Goal: Task Accomplishment & Management: Use online tool/utility

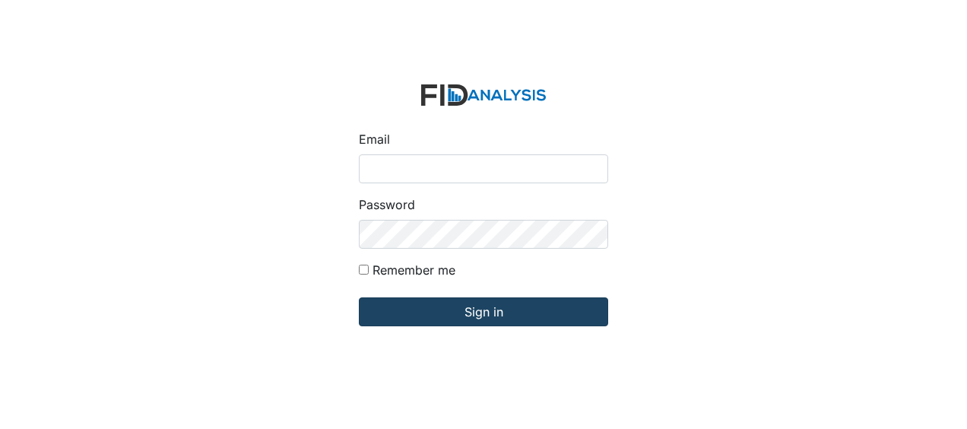
type input "[EMAIL_ADDRESS][DOMAIN_NAME]"
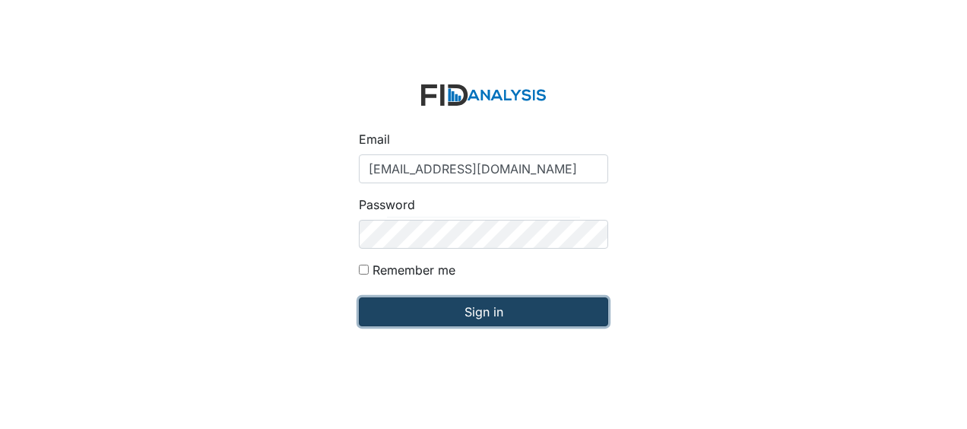
click at [399, 312] on input "Sign in" at bounding box center [483, 311] width 249 height 29
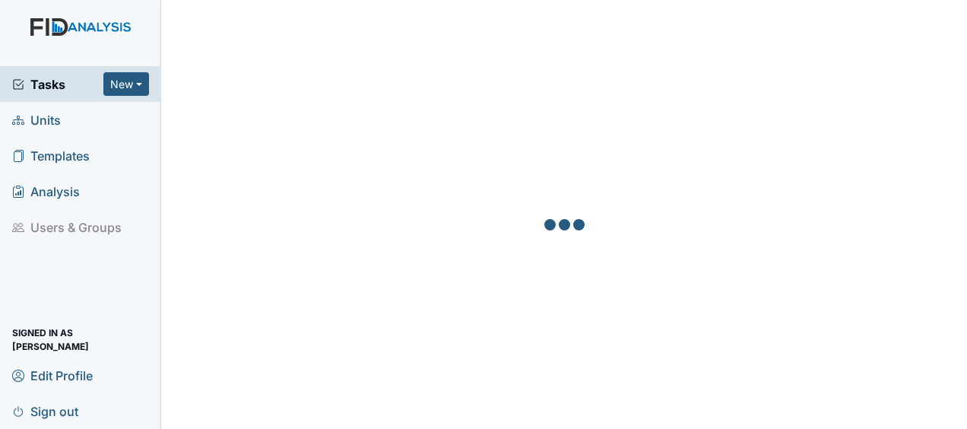
click at [58, 119] on span "Units" at bounding box center [36, 120] width 49 height 24
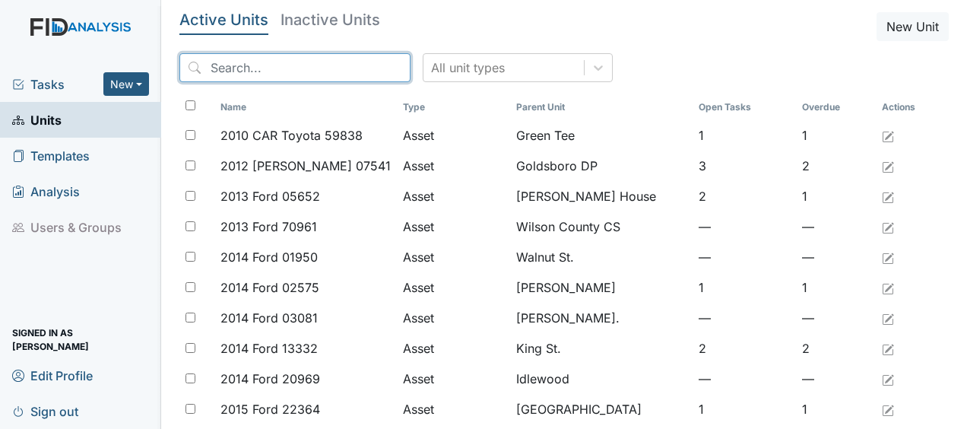
click at [224, 71] on input "search" at bounding box center [294, 67] width 231 height 29
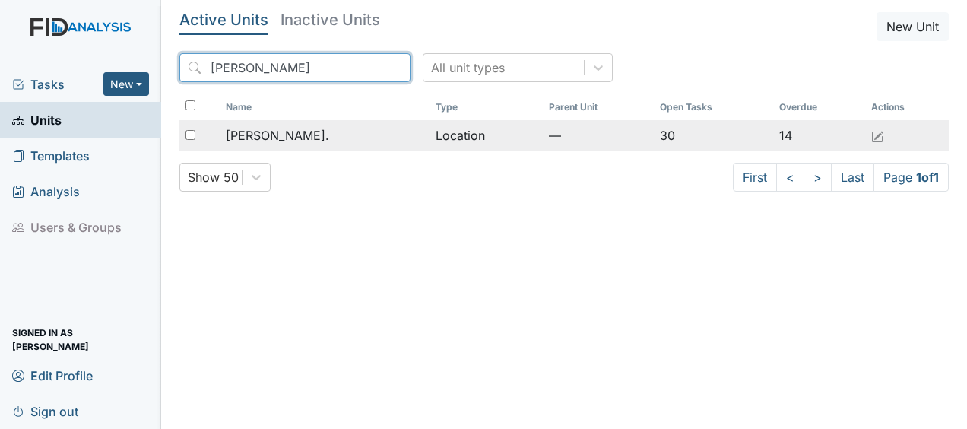
type input "william"
click at [251, 138] on span "[PERSON_NAME]." at bounding box center [277, 135] width 103 height 18
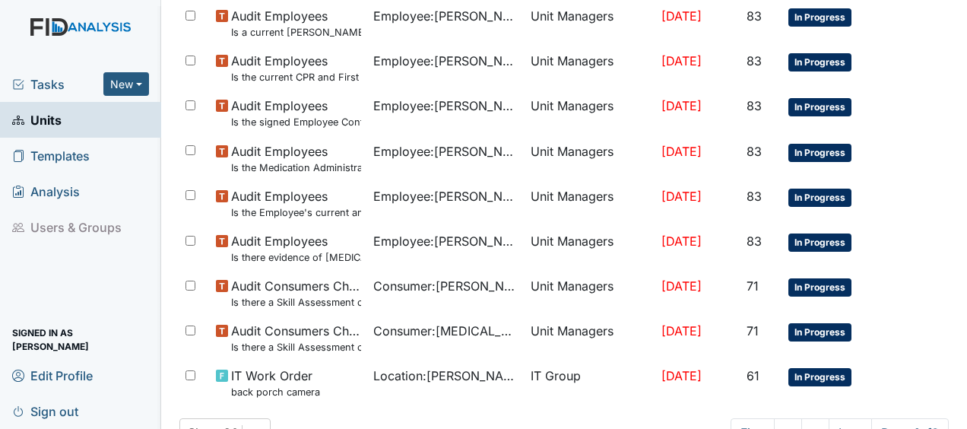
scroll to position [1198, 0]
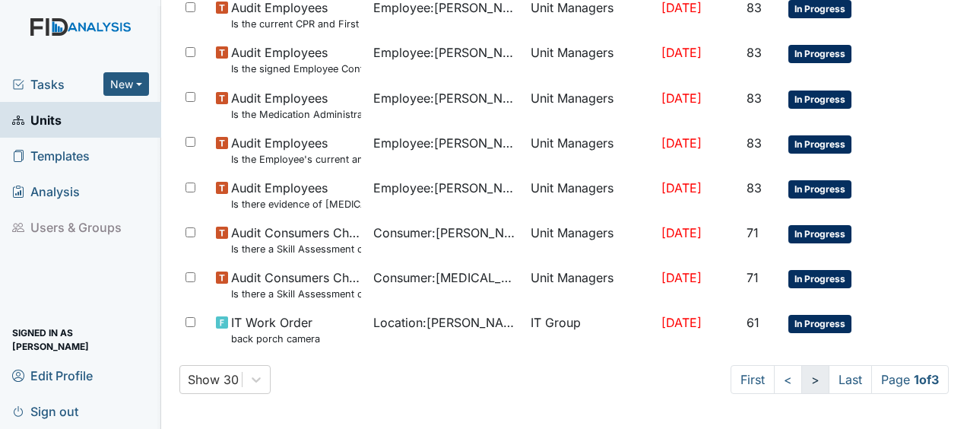
click at [801, 385] on link ">" at bounding box center [815, 379] width 28 height 29
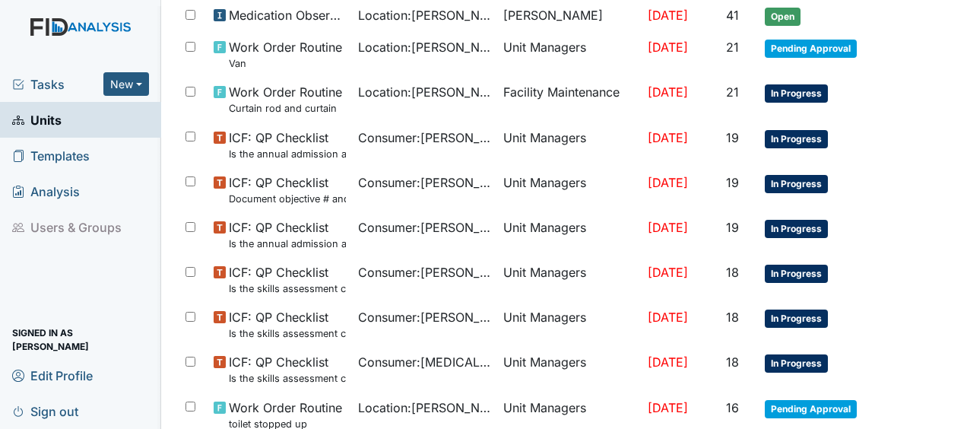
scroll to position [360, 0]
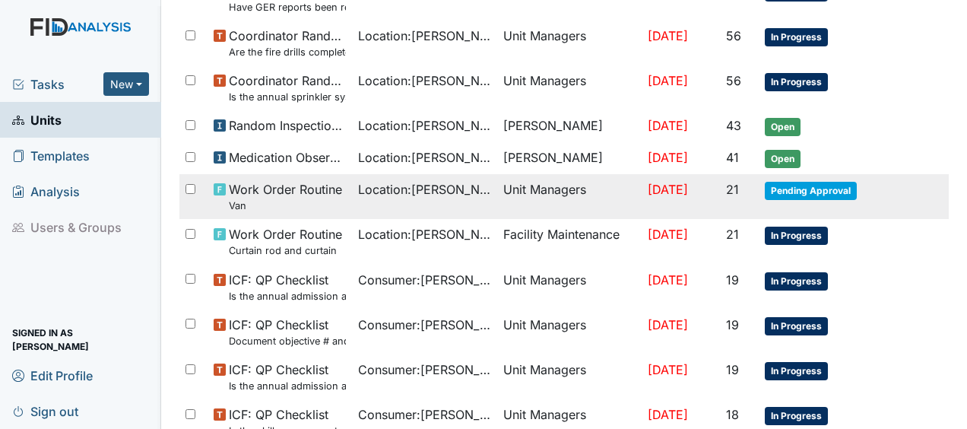
click at [549, 193] on td "Unit Managers" at bounding box center [569, 196] width 144 height 45
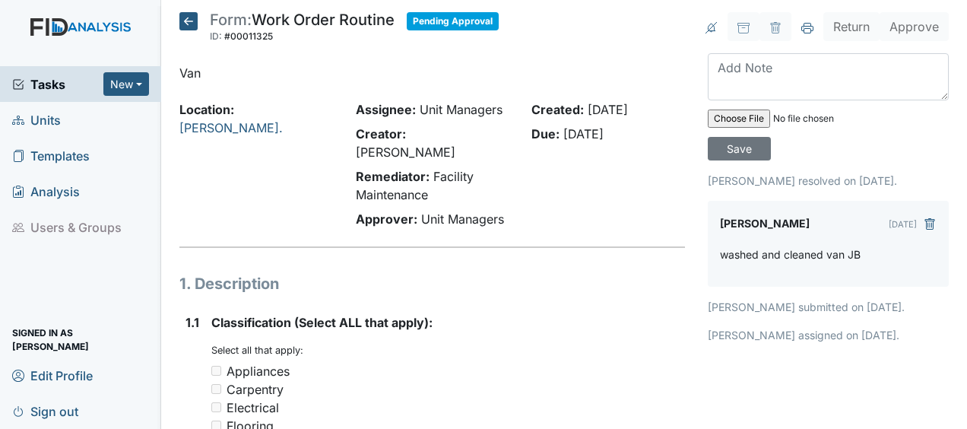
click at [191, 26] on icon at bounding box center [188, 21] width 18 height 18
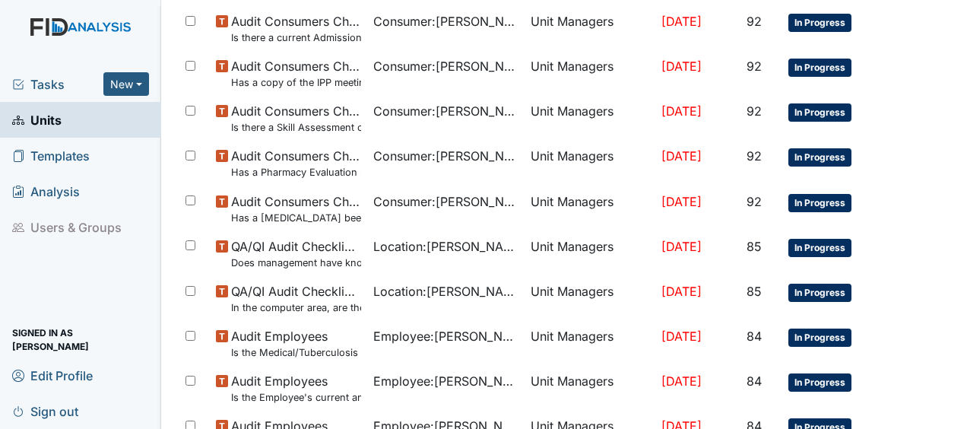
scroll to position [1198, 0]
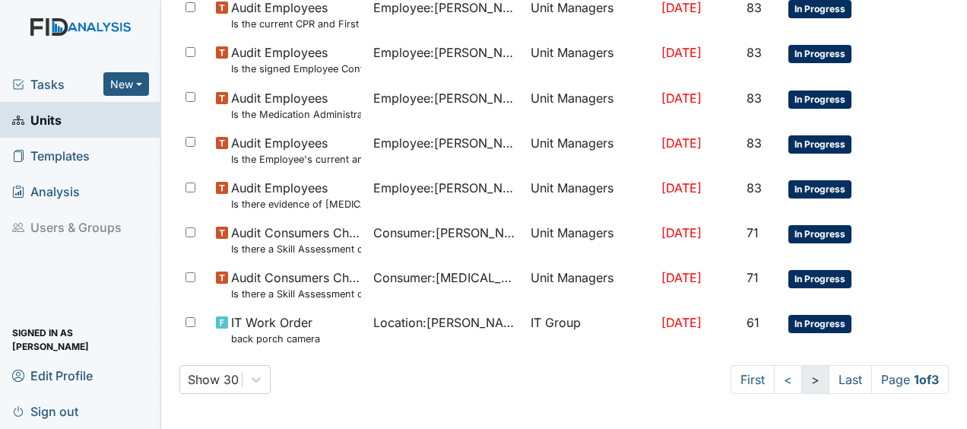
click at [801, 379] on link ">" at bounding box center [815, 379] width 28 height 29
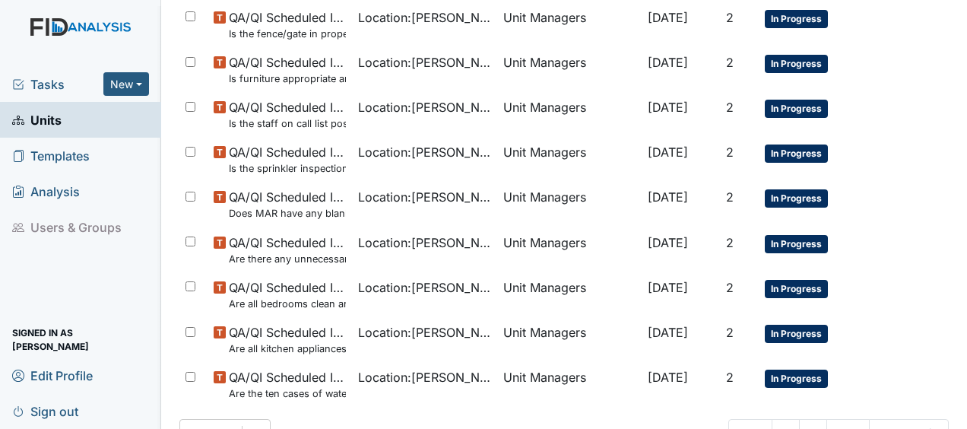
scroll to position [1171, 0]
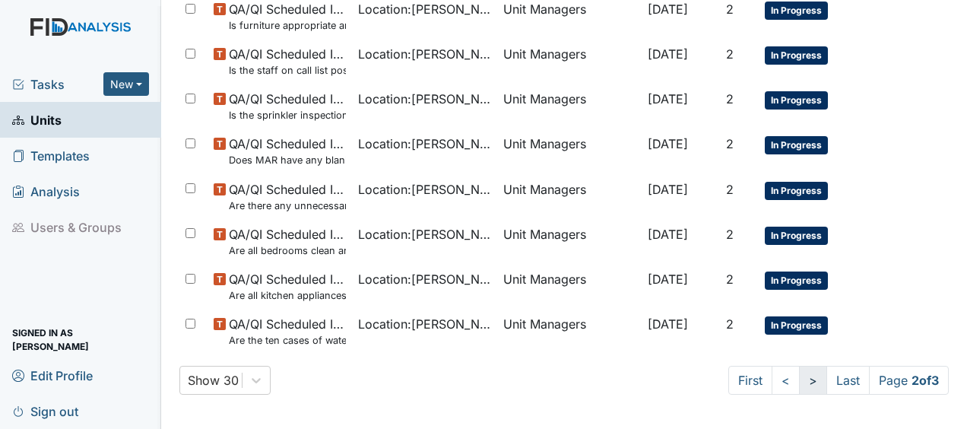
click at [799, 381] on link ">" at bounding box center [813, 380] width 28 height 29
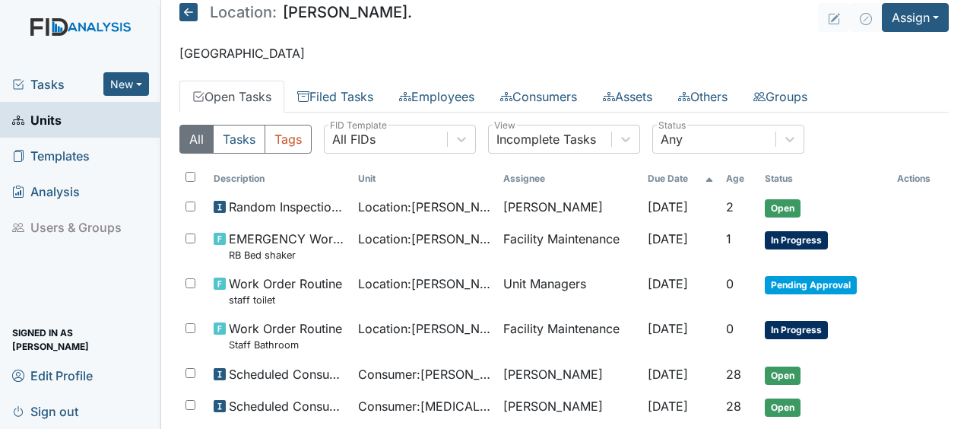
scroll to position [0, 0]
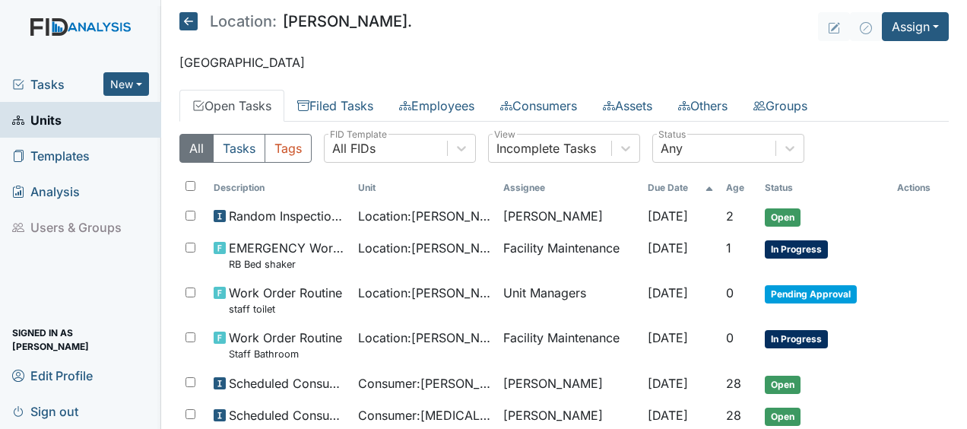
click at [192, 23] on icon at bounding box center [188, 21] width 18 height 18
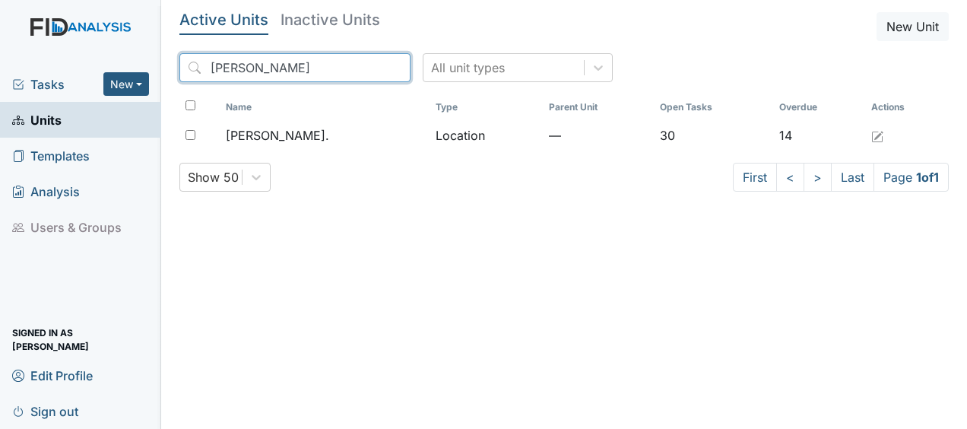
click at [359, 71] on input "william" at bounding box center [294, 67] width 231 height 29
click at [363, 70] on input "william" at bounding box center [294, 67] width 231 height 29
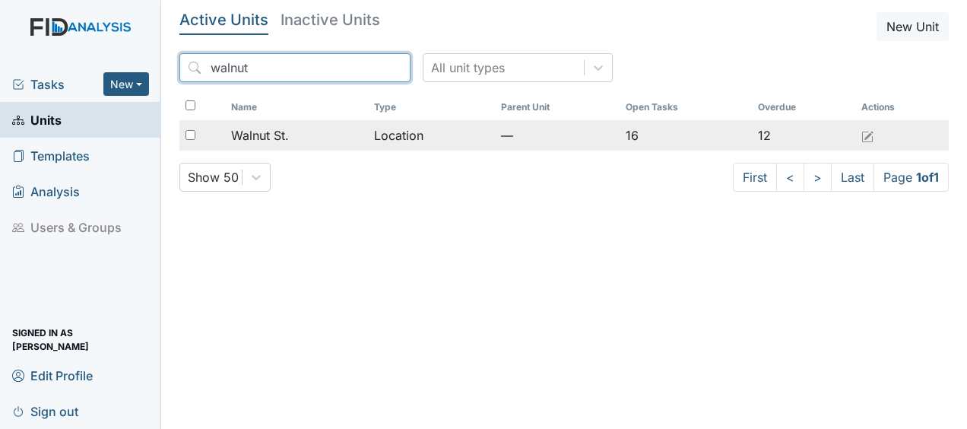
type input "walnut"
click at [274, 134] on span "Walnut St." at bounding box center [260, 135] width 58 height 18
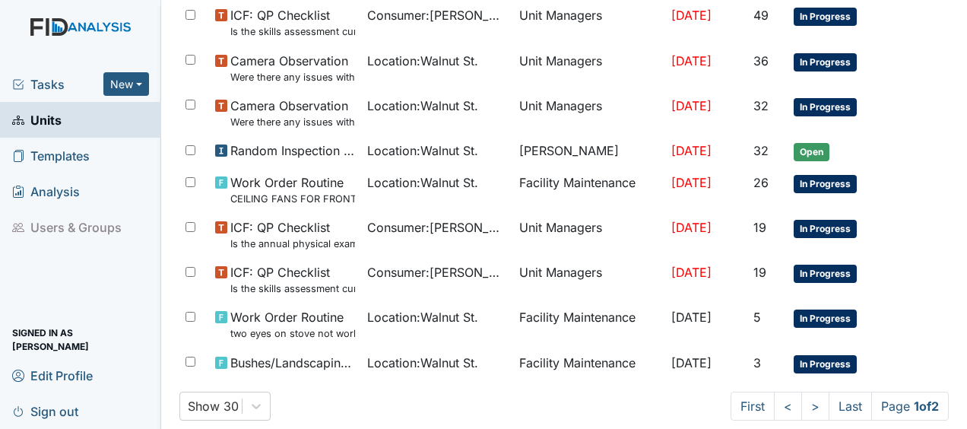
scroll to position [981, 0]
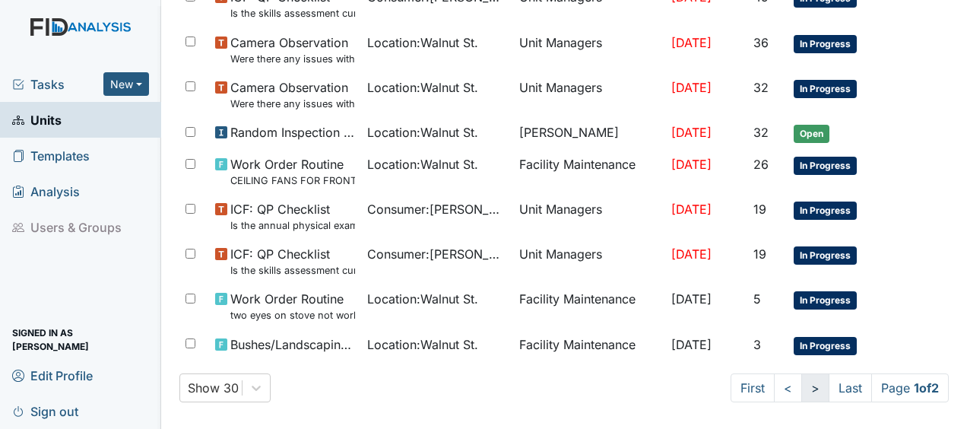
click at [801, 381] on link ">" at bounding box center [815, 387] width 28 height 29
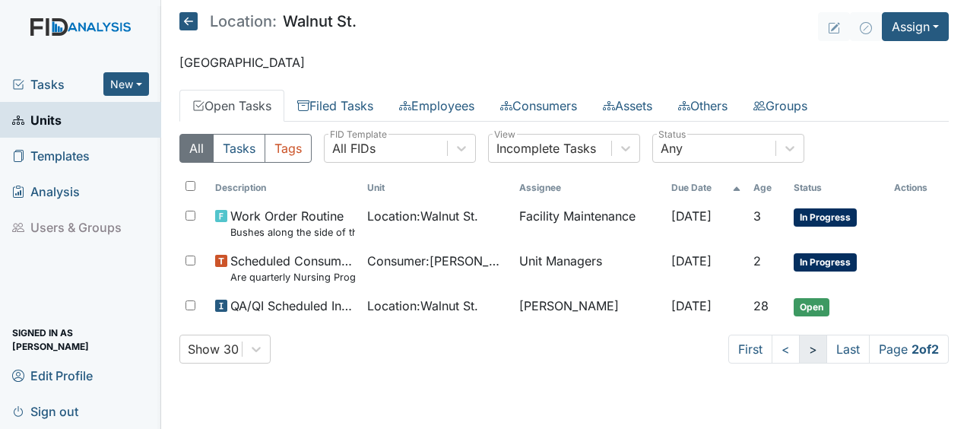
scroll to position [0, 0]
click at [190, 20] on icon at bounding box center [188, 21] width 18 height 18
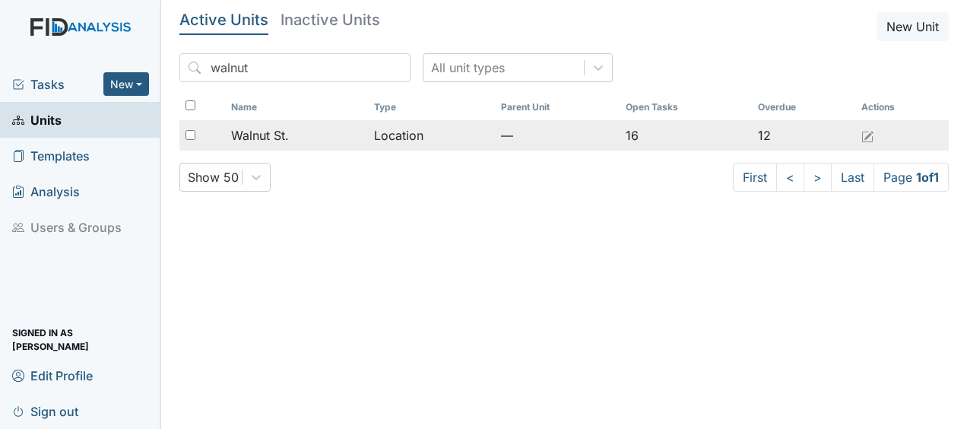
click at [273, 138] on span "Walnut St." at bounding box center [260, 135] width 58 height 18
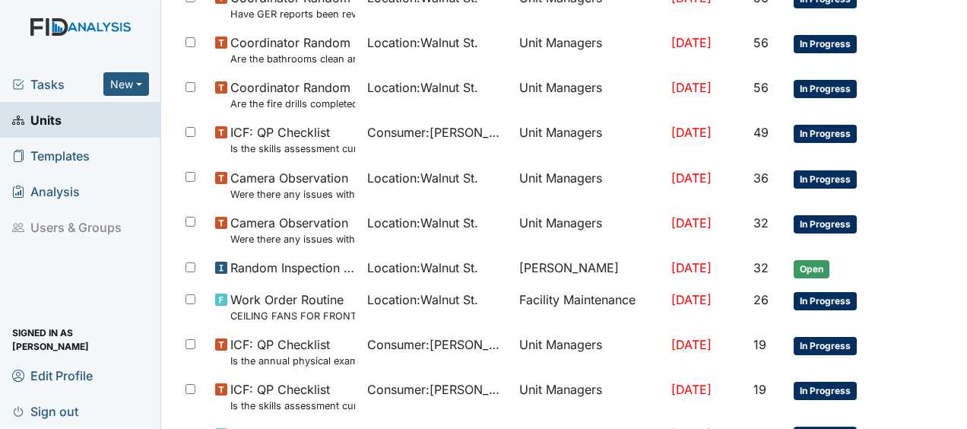
scroll to position [981, 0]
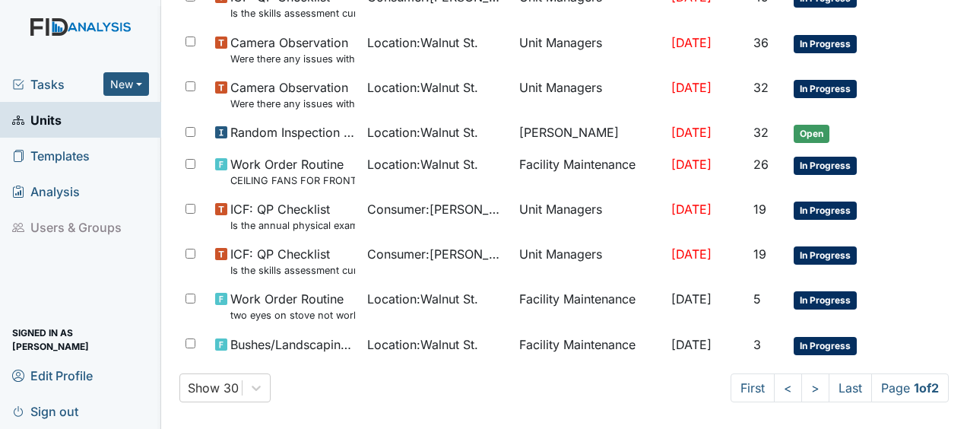
click at [485, 246] on span "Consumer : Stanfield, Myra" at bounding box center [437, 254] width 140 height 18
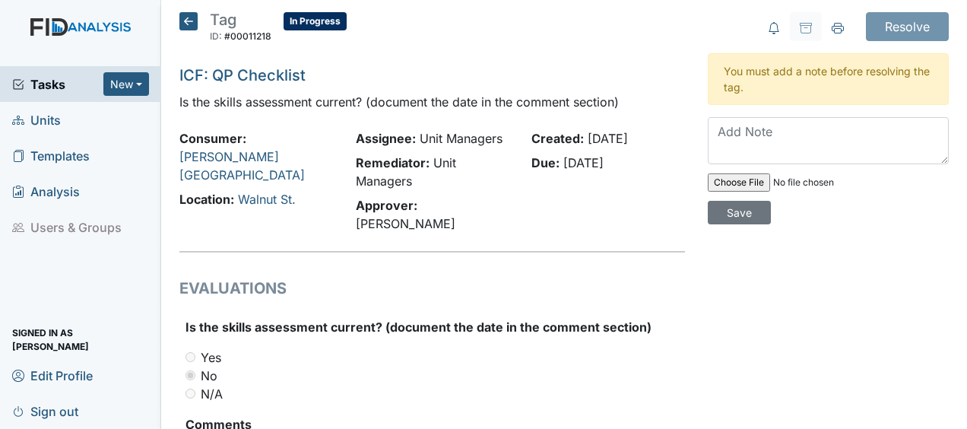
click at [189, 21] on icon at bounding box center [188, 21] width 18 height 18
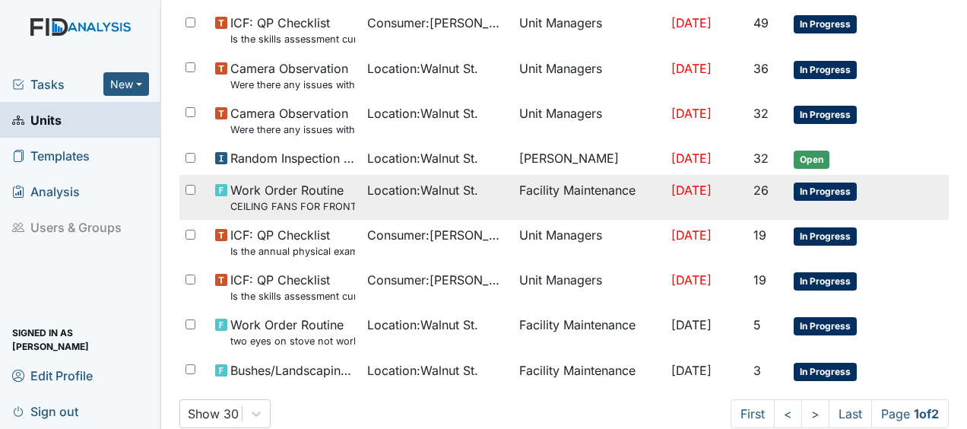
scroll to position [956, 0]
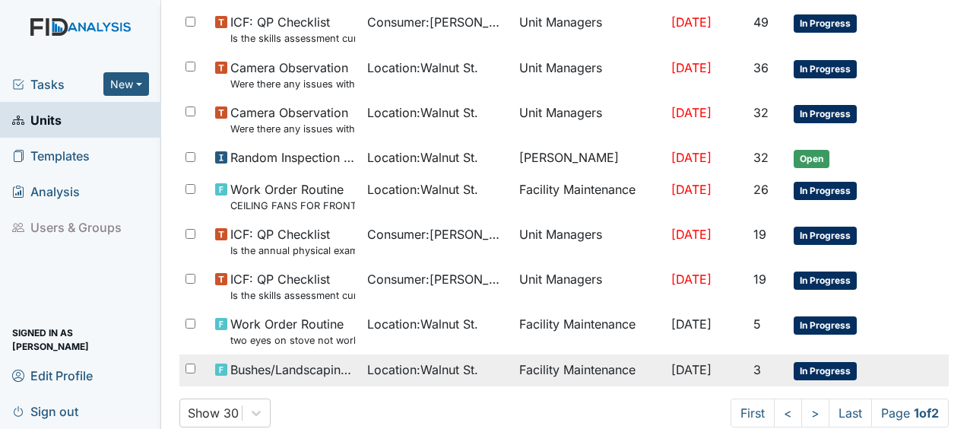
click at [332, 360] on span "Bushes/Landscaping inspection" at bounding box center [292, 369] width 125 height 18
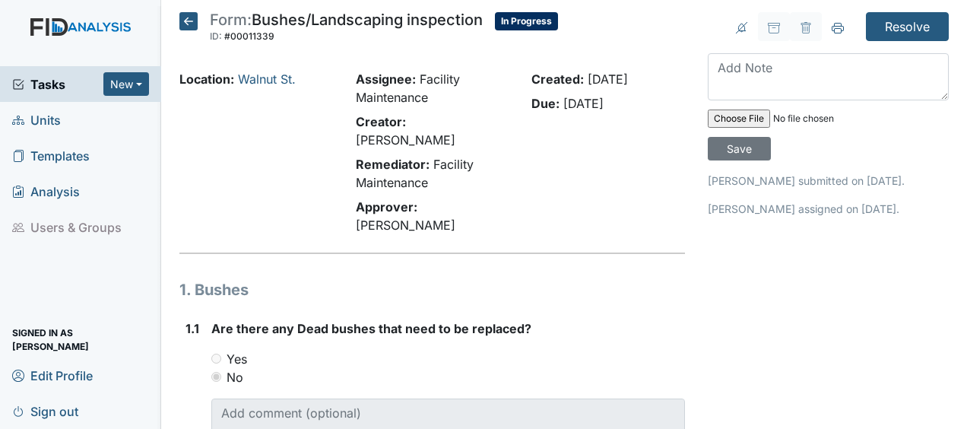
click at [300, 350] on div "Yes" at bounding box center [448, 359] width 474 height 18
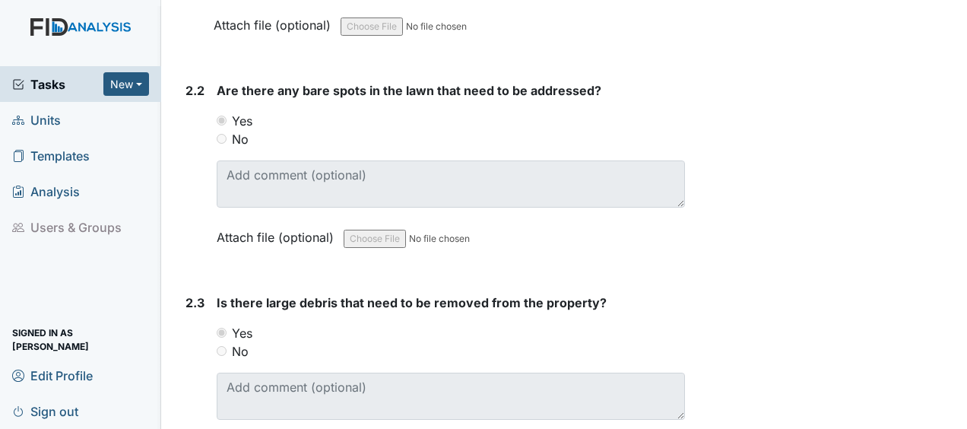
scroll to position [961, 0]
